Goal: Information Seeking & Learning: Learn about a topic

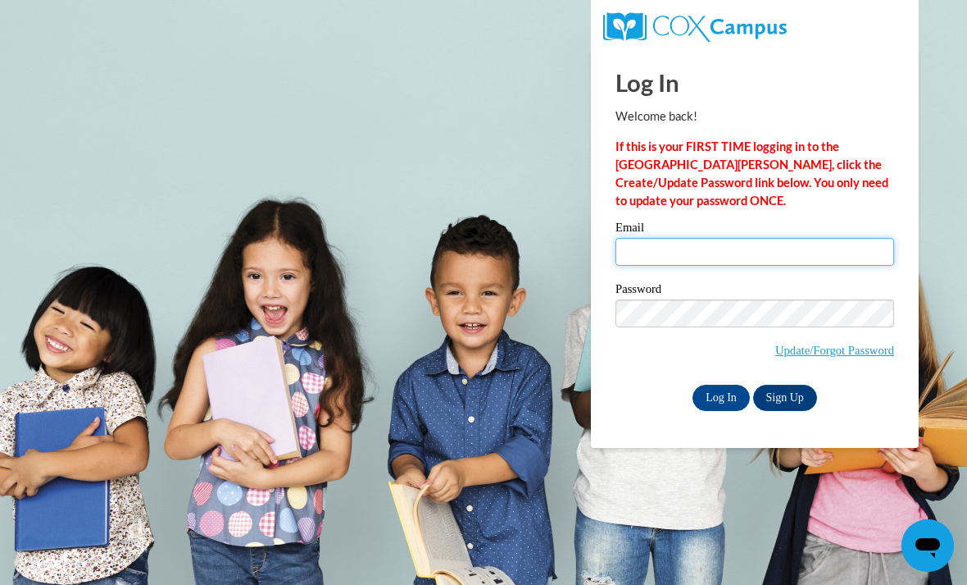
click at [699, 255] on input "Email" at bounding box center [755, 252] width 279 height 28
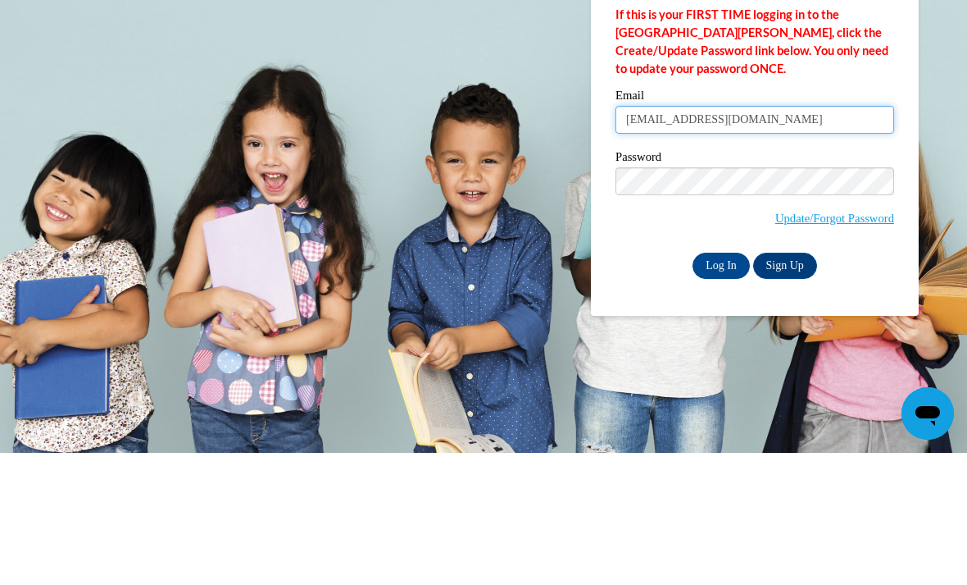
type input "verheyenmichaela@gmail.com"
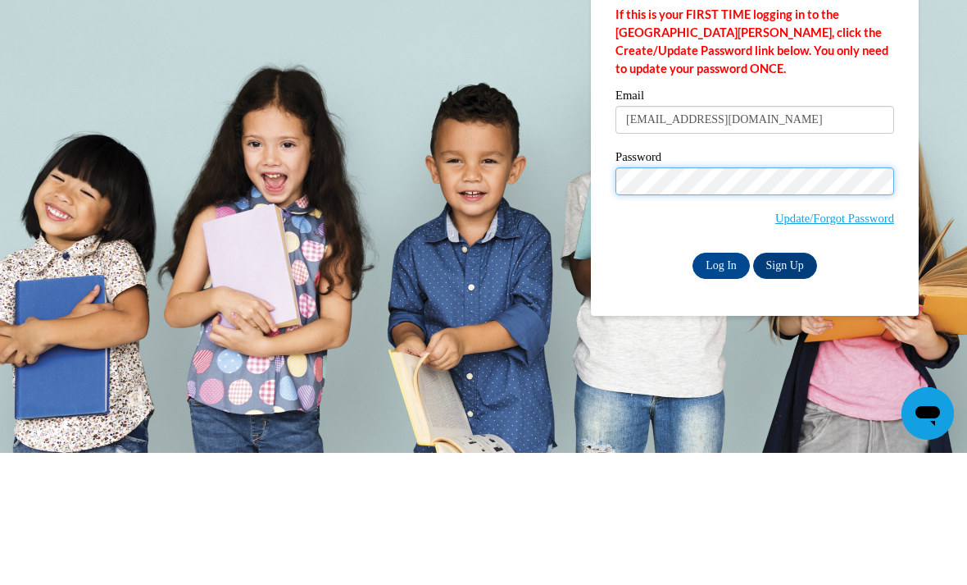
click at [721, 385] on input "Log In" at bounding box center [721, 398] width 57 height 26
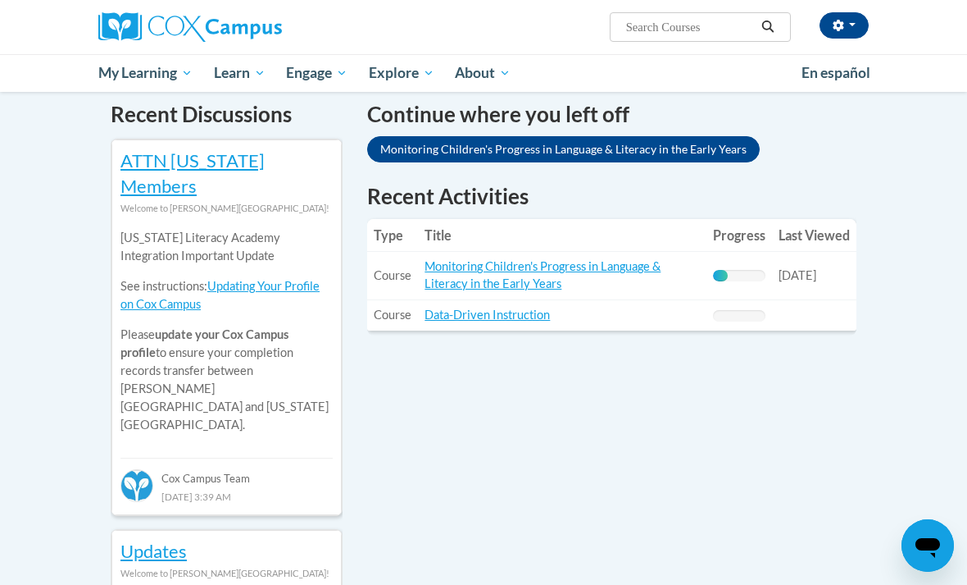
scroll to position [521, 0]
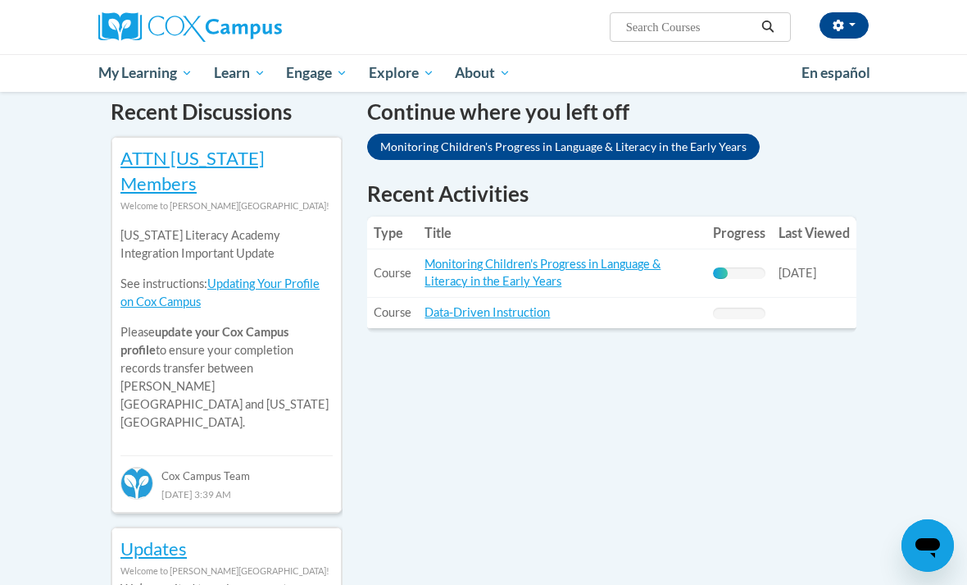
click at [532, 266] on link "Monitoring Children's Progress in Language & Literacy in the Early Years" at bounding box center [543, 272] width 236 height 31
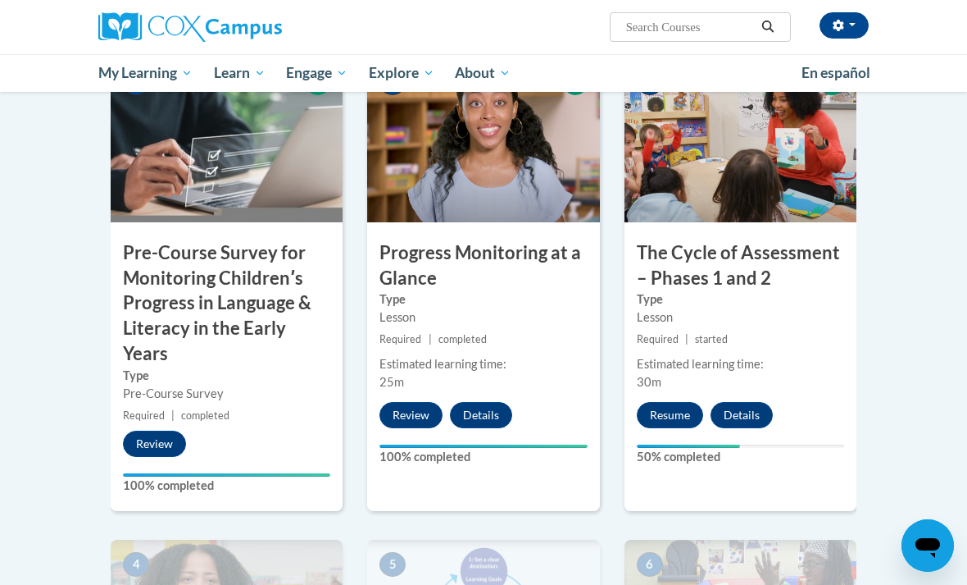
scroll to position [451, 0]
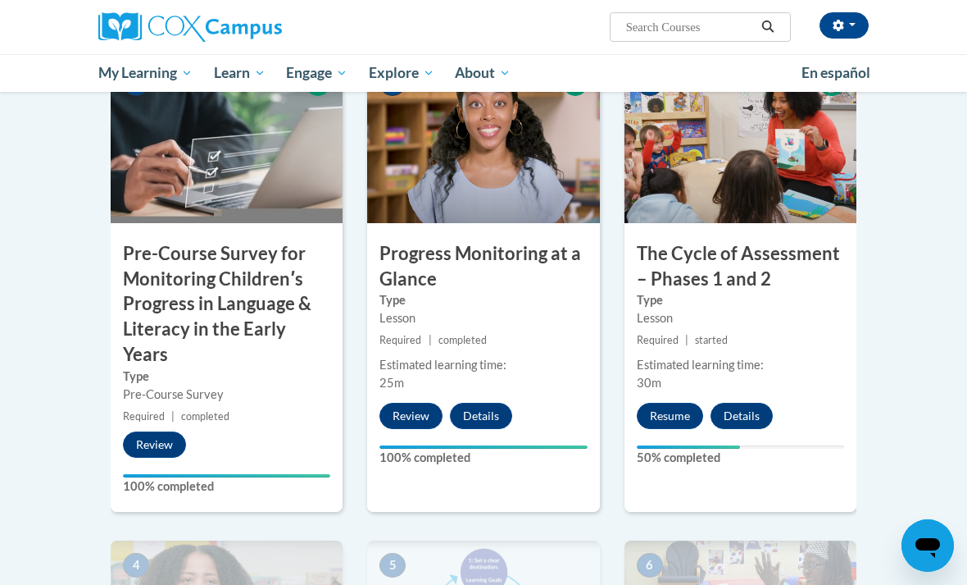
click at [671, 394] on div "3 The Cycle of Assessment – Phases 1 and 2 Type Lesson Required | started Estim…" at bounding box center [741, 285] width 232 height 453
click at [673, 408] on button "Resume" at bounding box center [670, 416] width 66 height 26
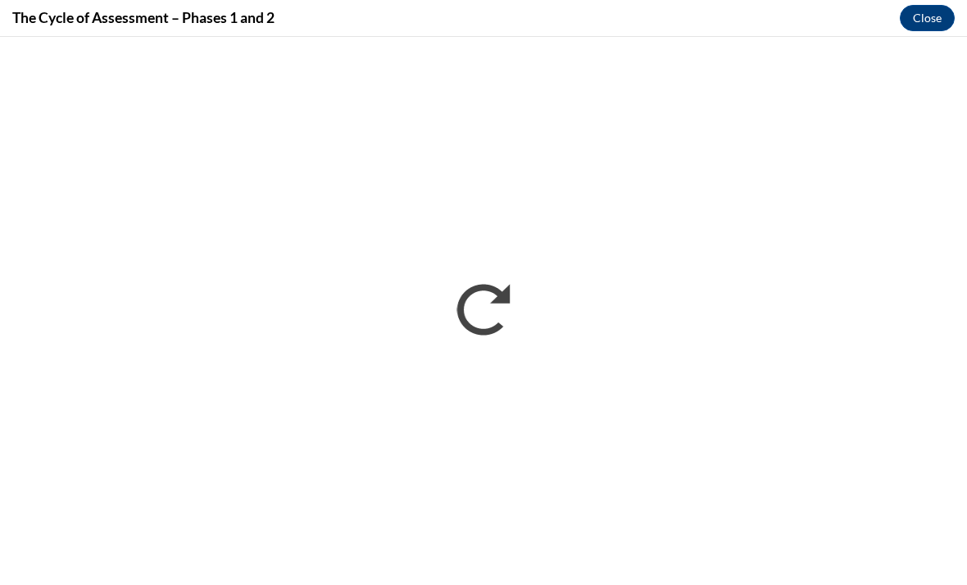
scroll to position [0, 0]
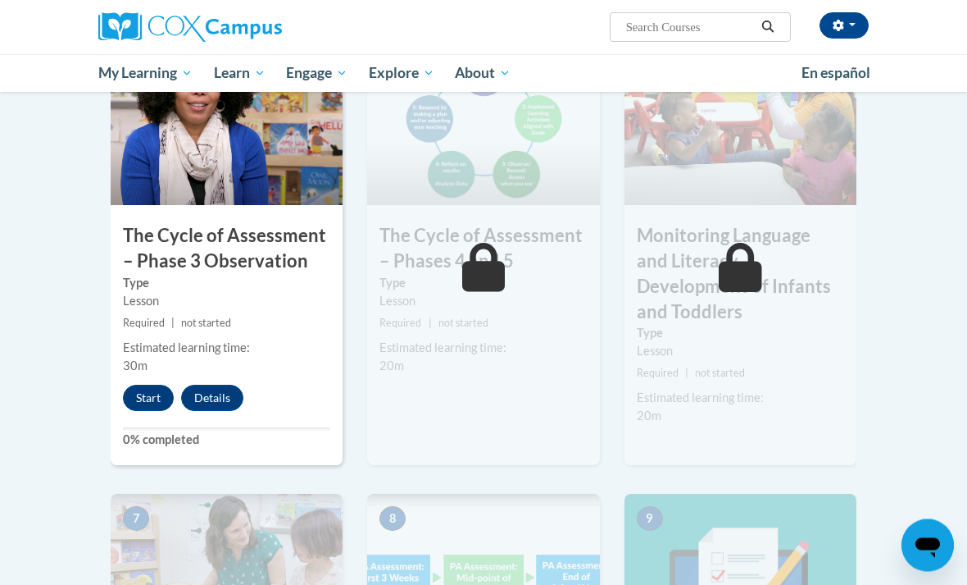
scroll to position [949, 0]
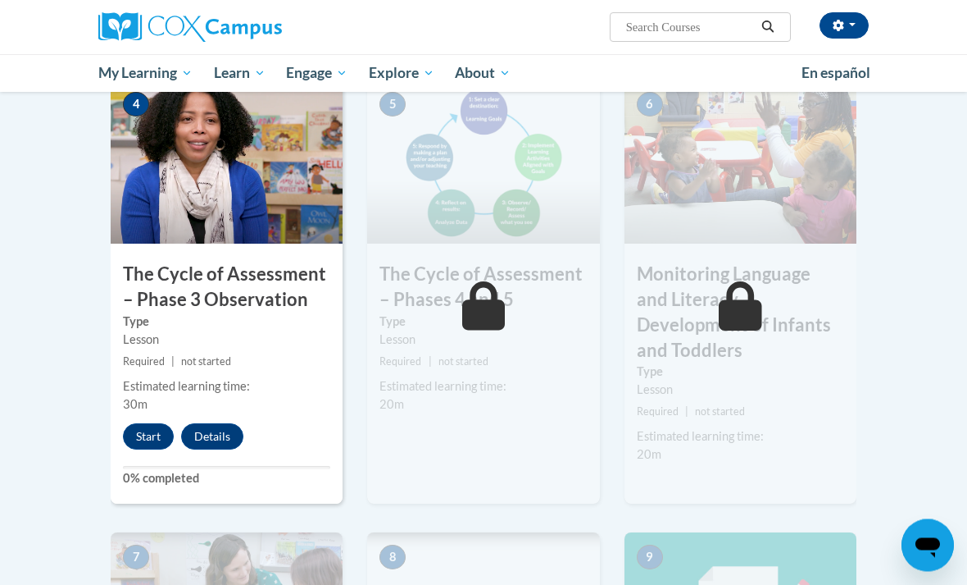
click at [142, 437] on button "Start" at bounding box center [148, 437] width 51 height 26
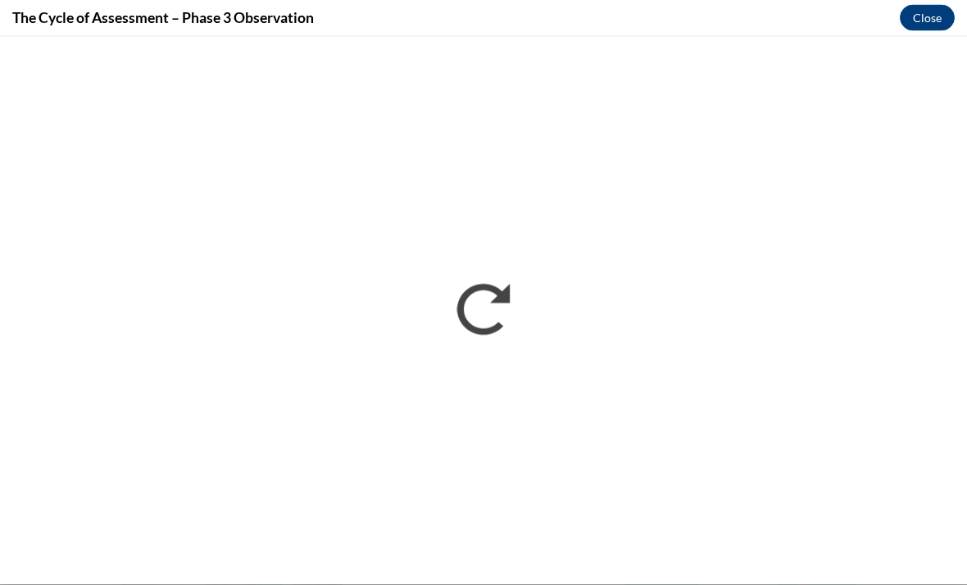
scroll to position [912, 0]
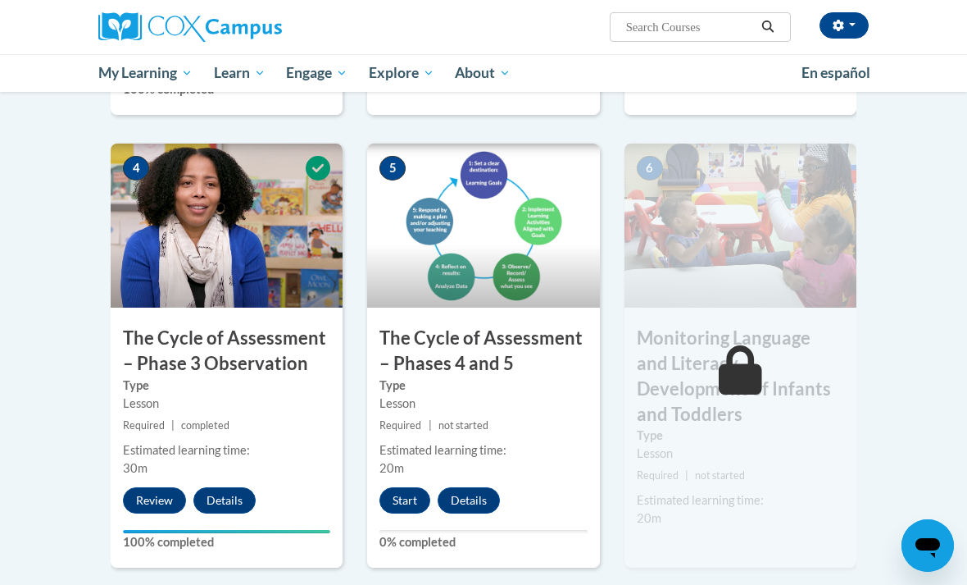
scroll to position [849, 0]
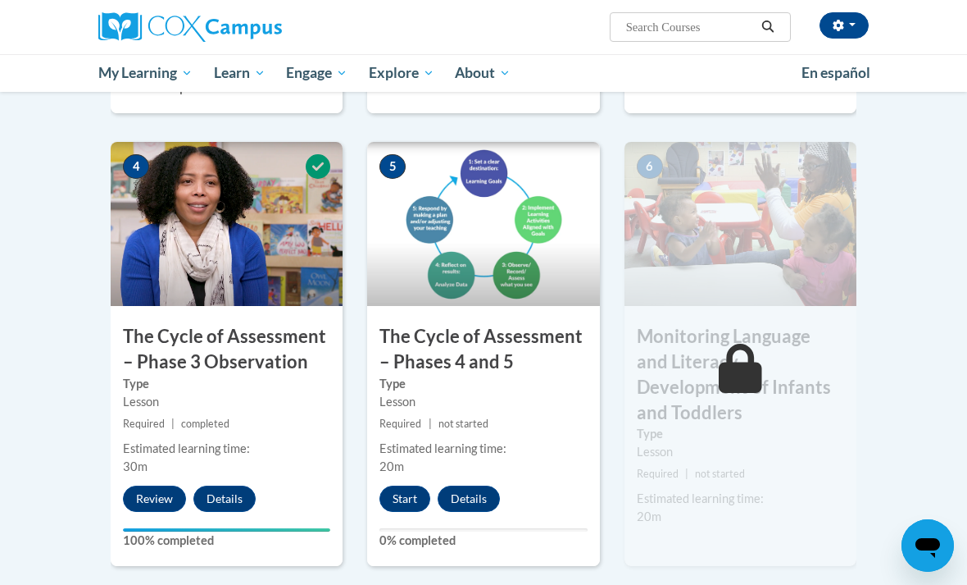
click at [508, 277] on img at bounding box center [483, 224] width 232 height 164
click at [399, 499] on button "Start" at bounding box center [405, 498] width 51 height 26
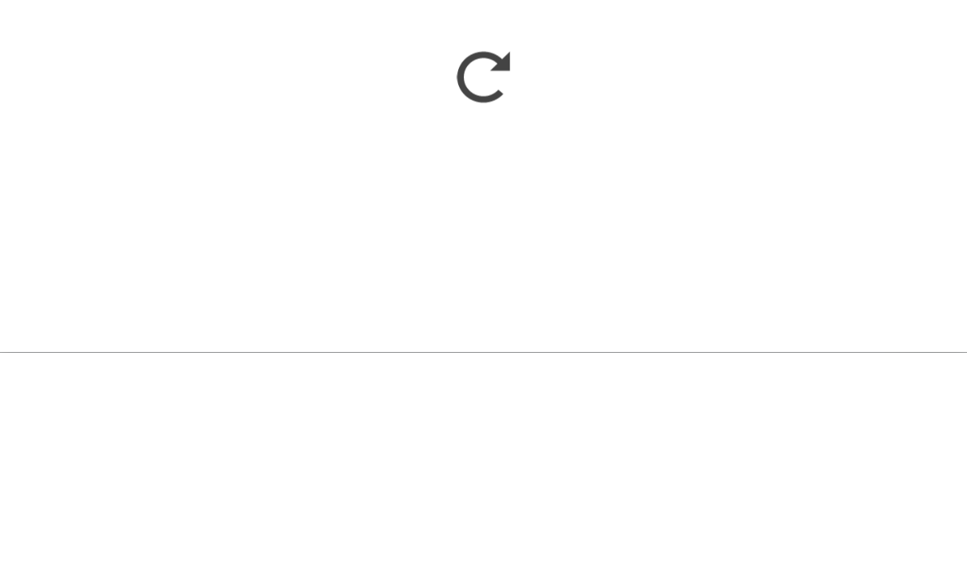
scroll to position [1081, 0]
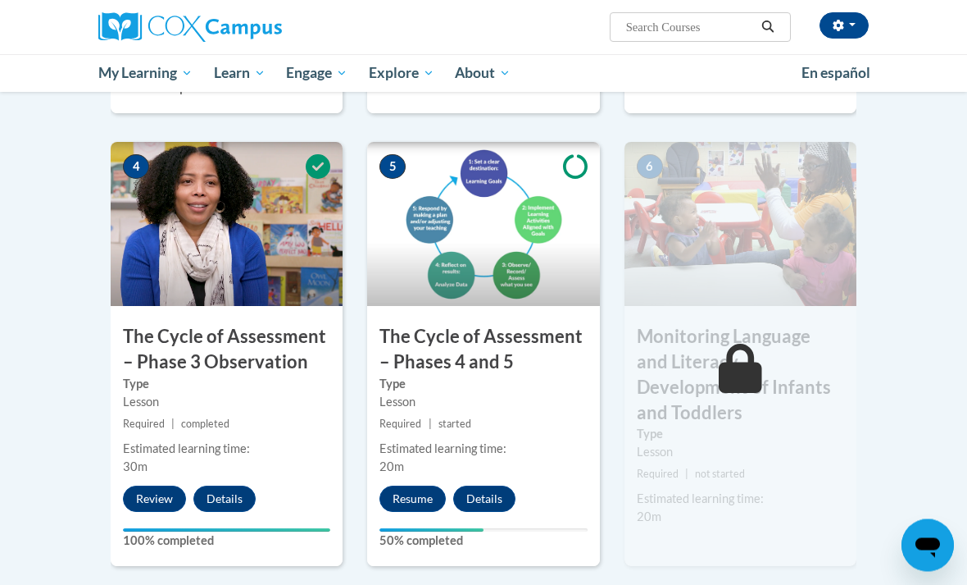
scroll to position [849, 0]
click at [247, 298] on img at bounding box center [227, 224] width 232 height 164
click at [160, 491] on button "Review" at bounding box center [154, 498] width 63 height 26
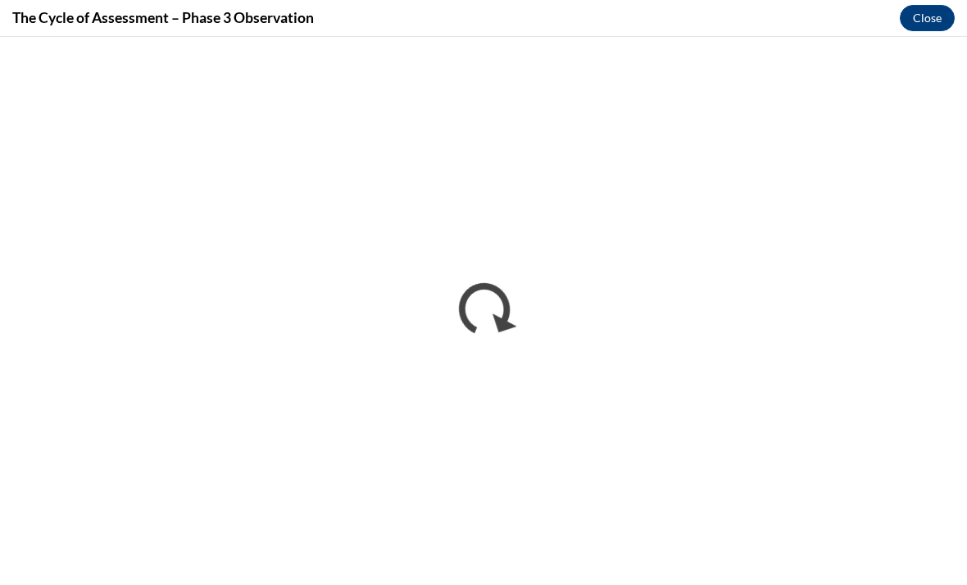
scroll to position [0, 0]
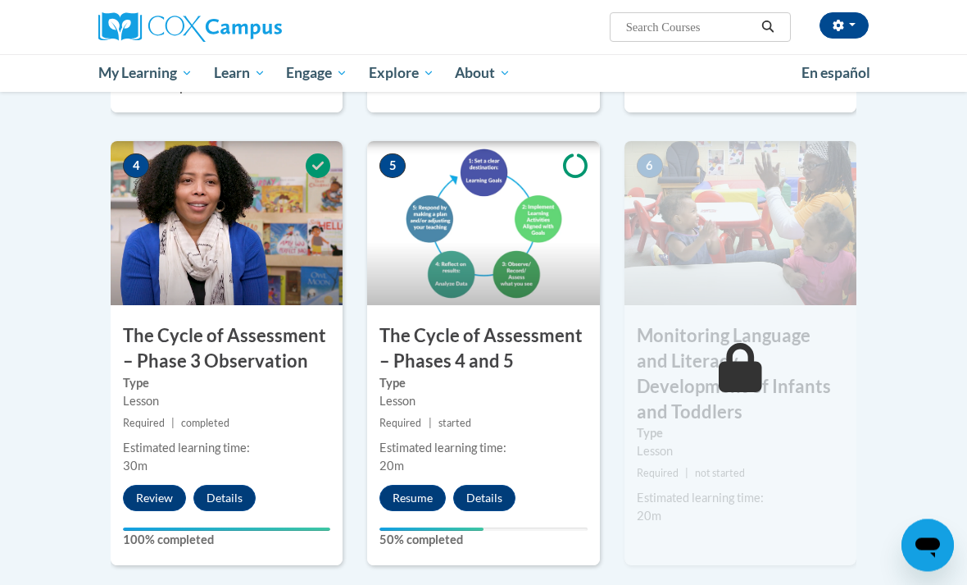
click at [394, 502] on button "Resume" at bounding box center [413, 498] width 66 height 26
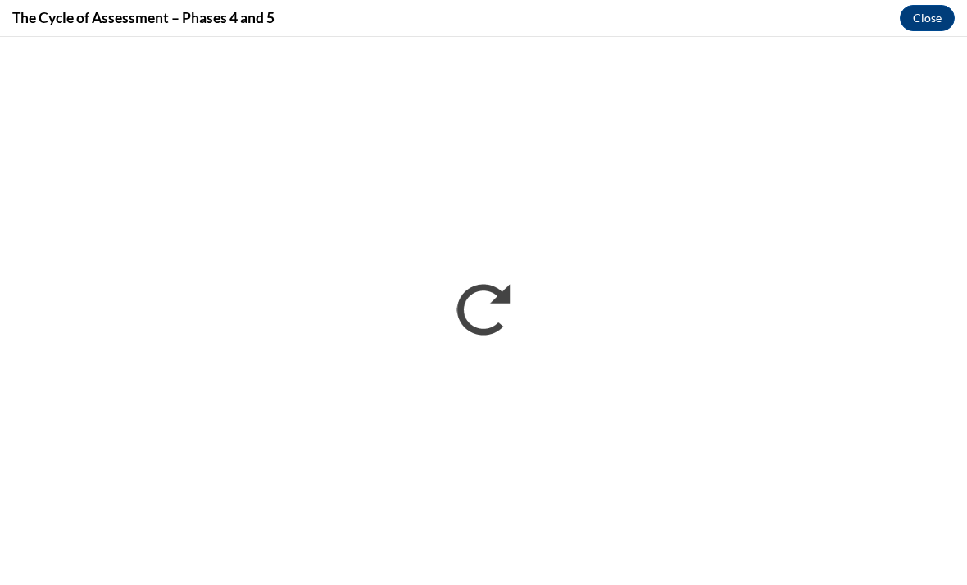
scroll to position [849, 0]
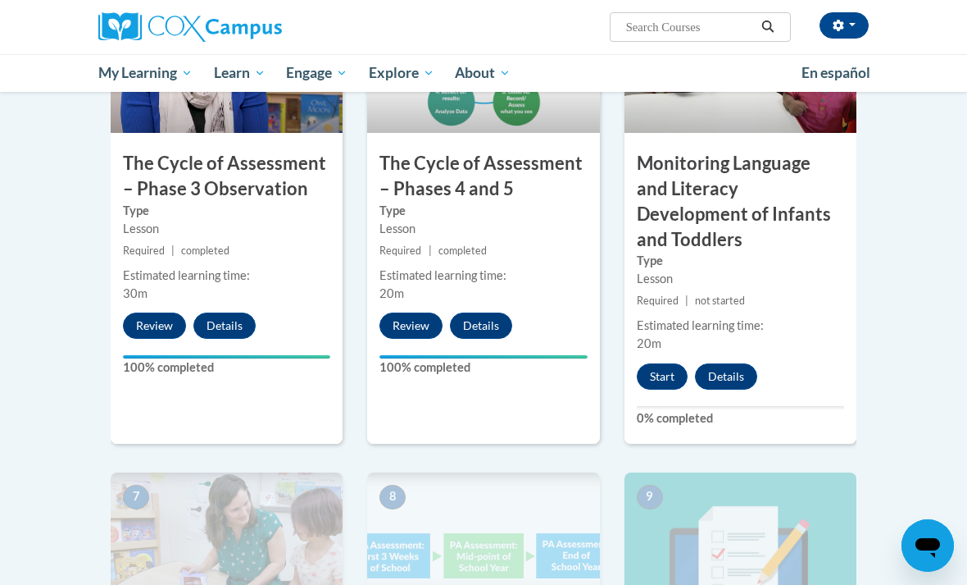
scroll to position [1020, 0]
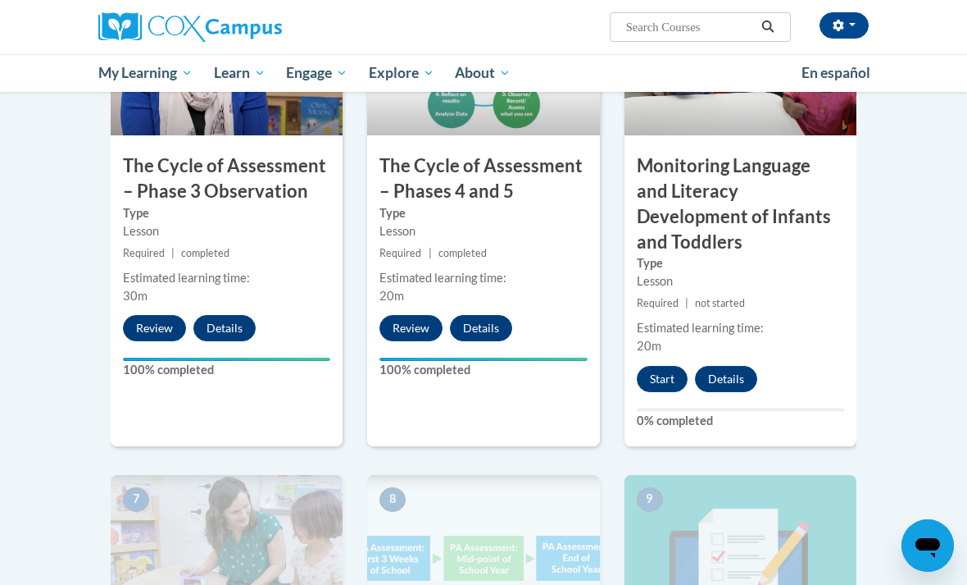
click at [668, 366] on button "Start" at bounding box center [662, 379] width 51 height 26
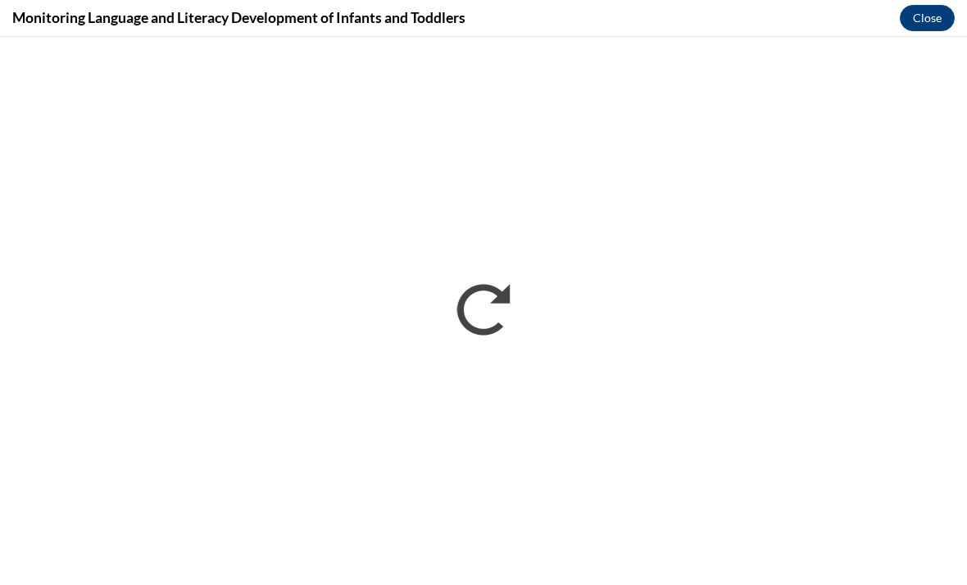
scroll to position [0, 0]
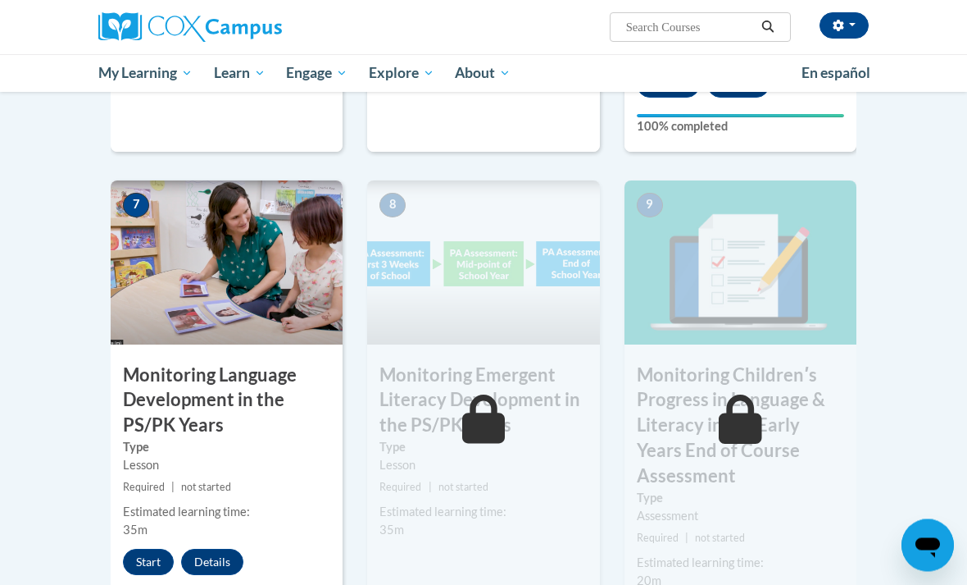
scroll to position [1315, 0]
click at [152, 548] on button "Start" at bounding box center [148, 561] width 51 height 26
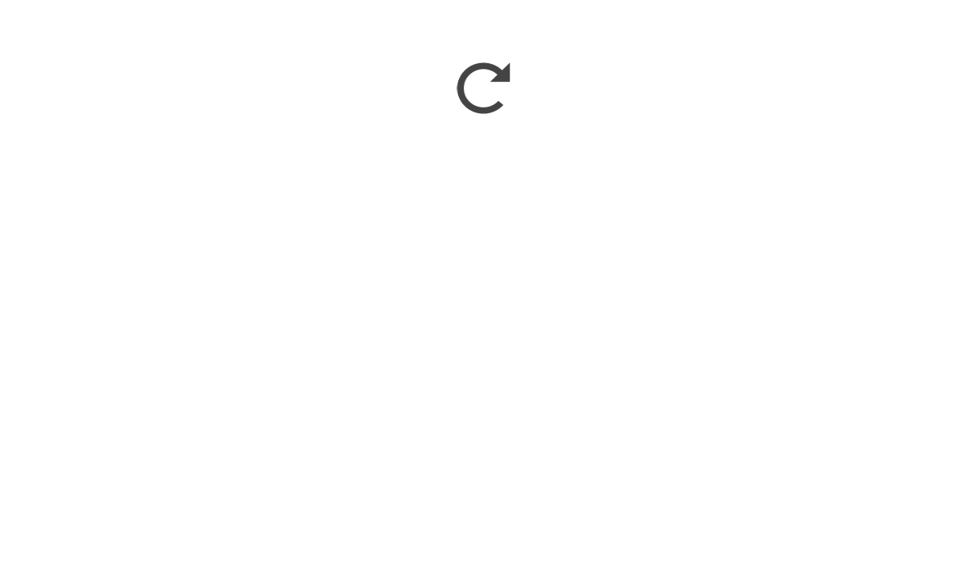
scroll to position [1548, 0]
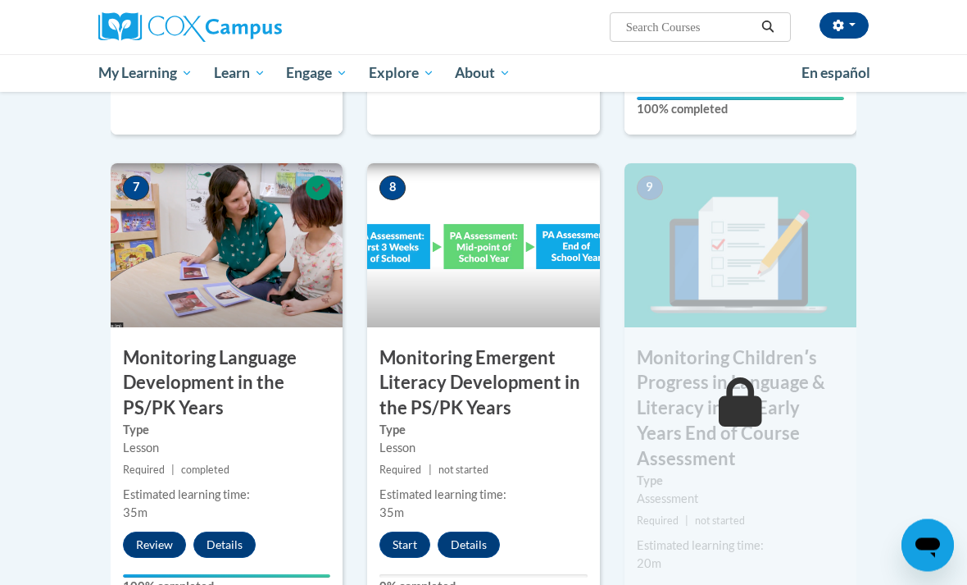
scroll to position [1327, 0]
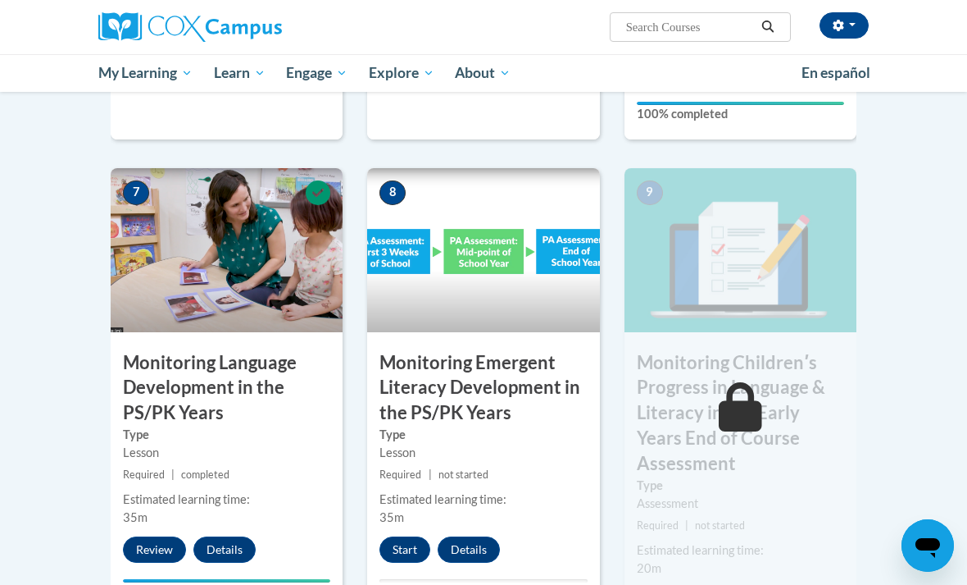
click at [405, 536] on button "Start" at bounding box center [405, 549] width 51 height 26
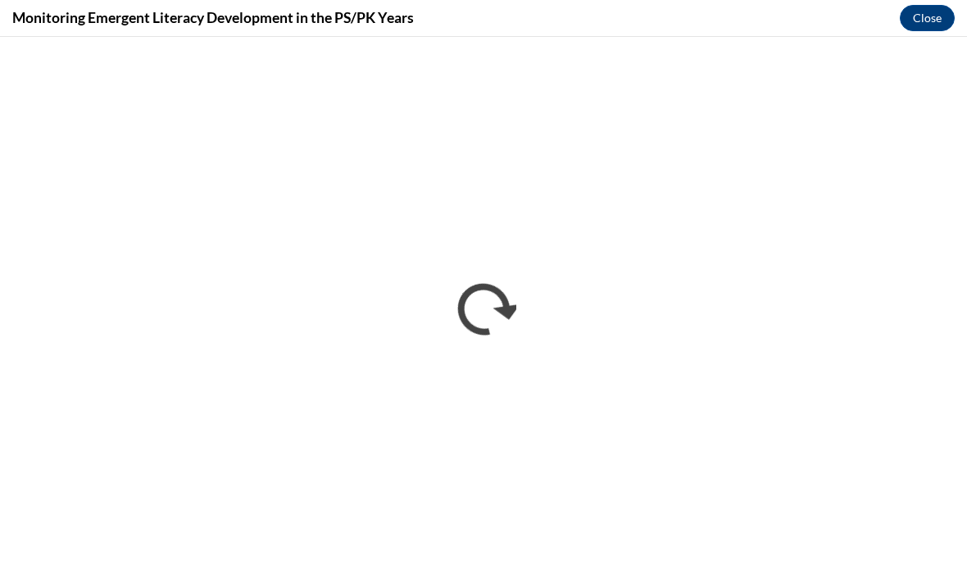
scroll to position [0, 0]
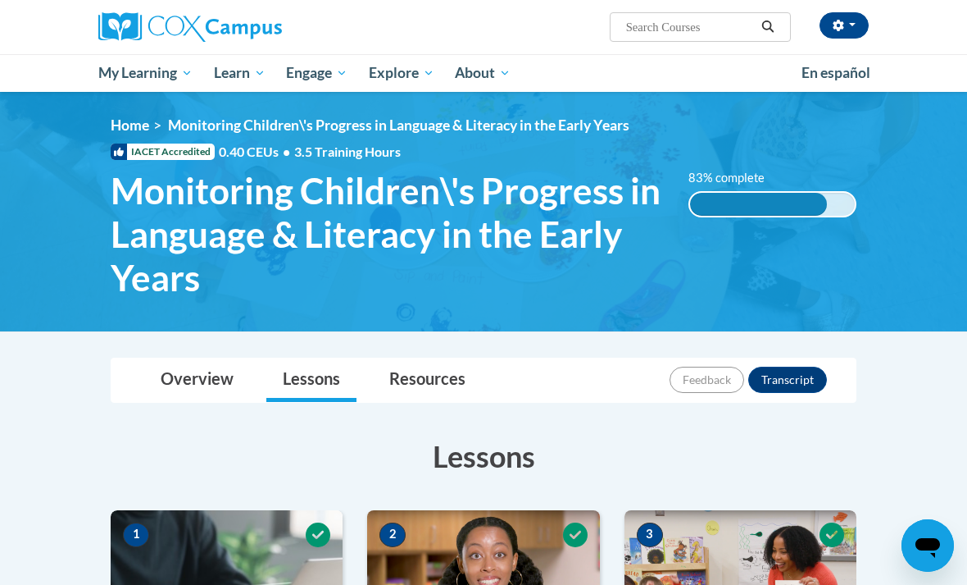
click at [853, 27] on button "button" at bounding box center [844, 25] width 49 height 26
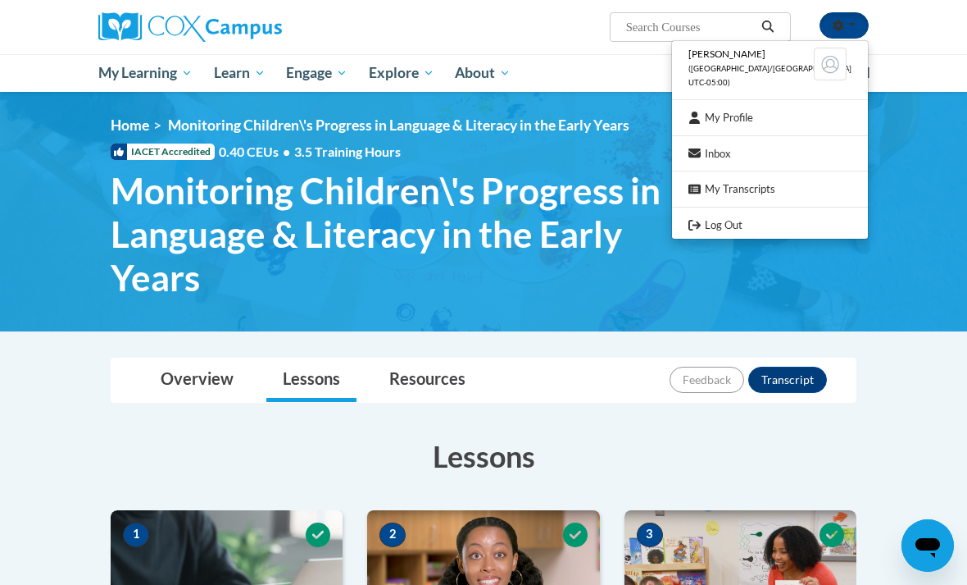
click at [741, 228] on link "Log Out" at bounding box center [770, 225] width 196 height 20
